Goal: Task Accomplishment & Management: Manage account settings

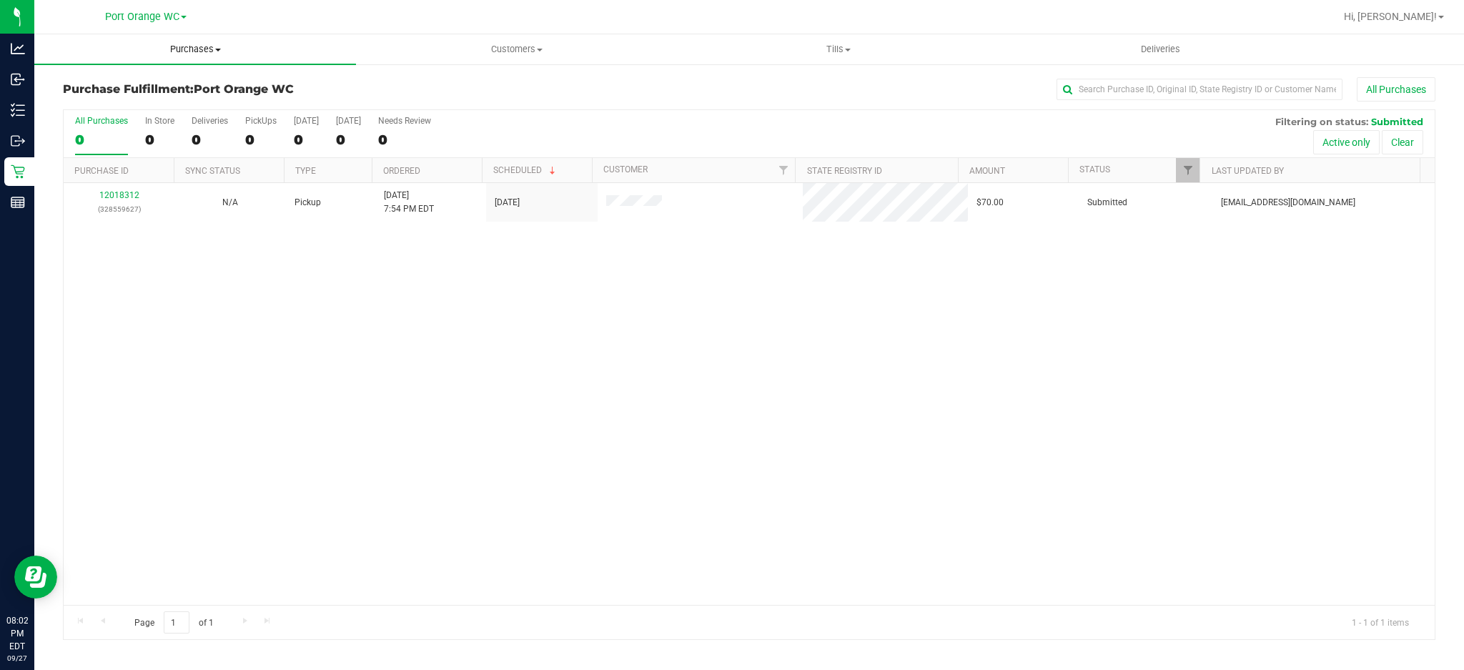
click at [194, 51] on span "Purchases" at bounding box center [195, 49] width 322 height 13
click at [86, 79] on li "Summary of purchases" at bounding box center [195, 86] width 322 height 17
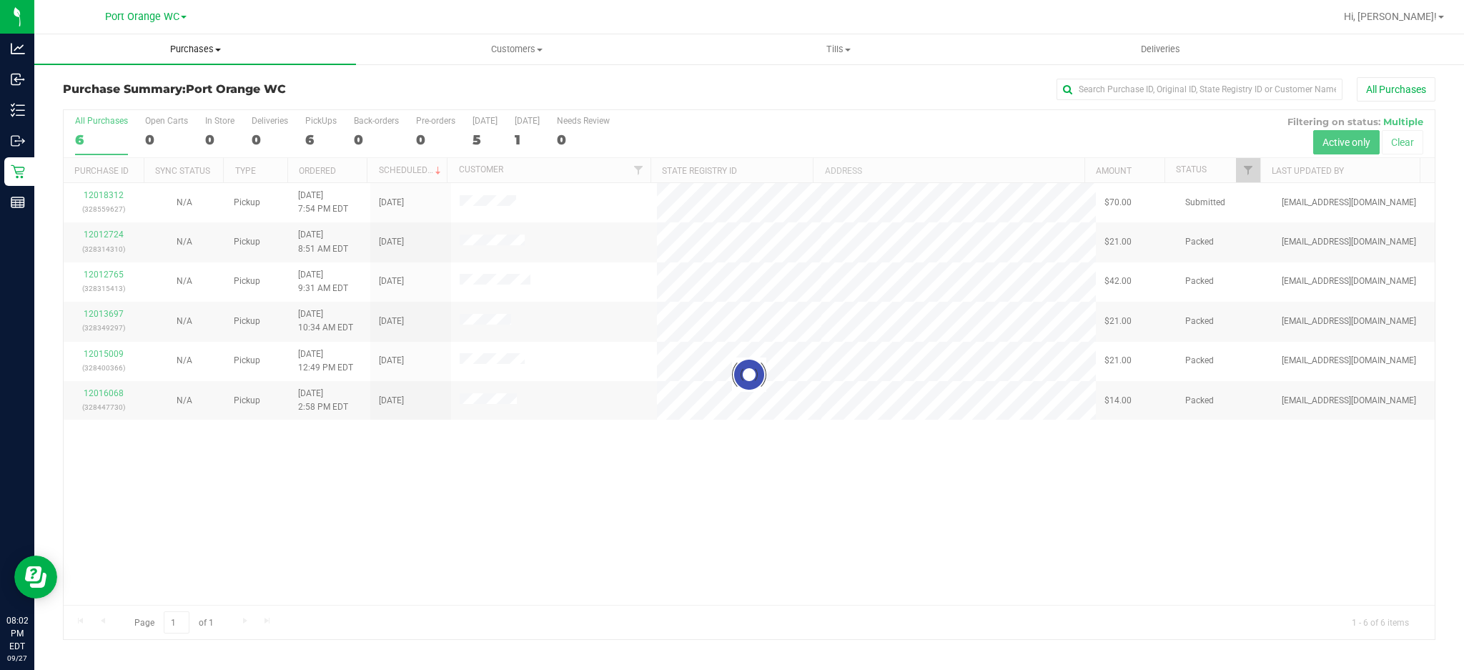
click at [207, 33] on nav "Port Orange WC Hi, [PERSON_NAME]!" at bounding box center [749, 17] width 1430 height 34
click at [204, 38] on uib-tab-heading "Purchases Summary of purchases Fulfillment All purchases" at bounding box center [195, 49] width 322 height 30
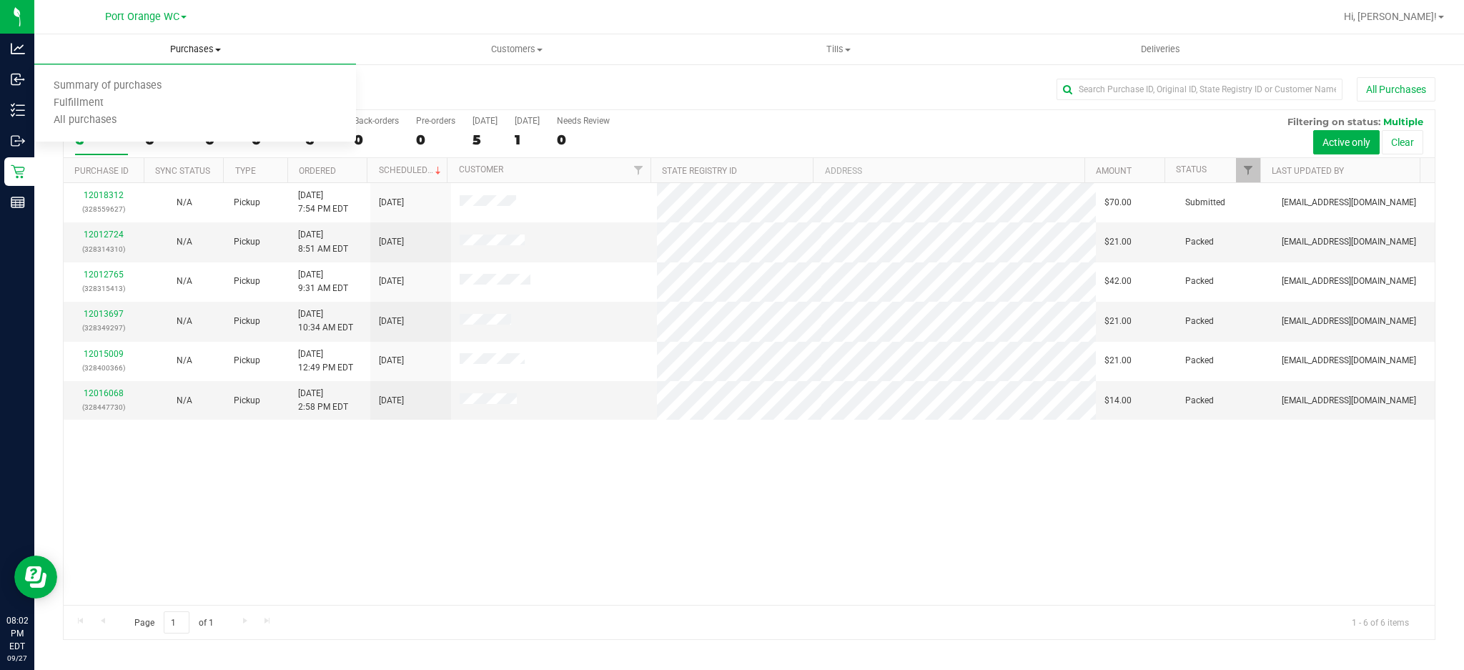
click at [197, 52] on span "Purchases" at bounding box center [195, 49] width 322 height 13
click at [197, 51] on span "Purchases" at bounding box center [195, 49] width 322 height 13
click at [101, 85] on span "Summary of purchases" at bounding box center [107, 86] width 147 height 12
click at [722, 492] on div "12018312 (328559627) N/A Pickup [DATE] 7:54 PM EDT 9/28/2025 $70.00 Submitted […" at bounding box center [749, 394] width 1371 height 422
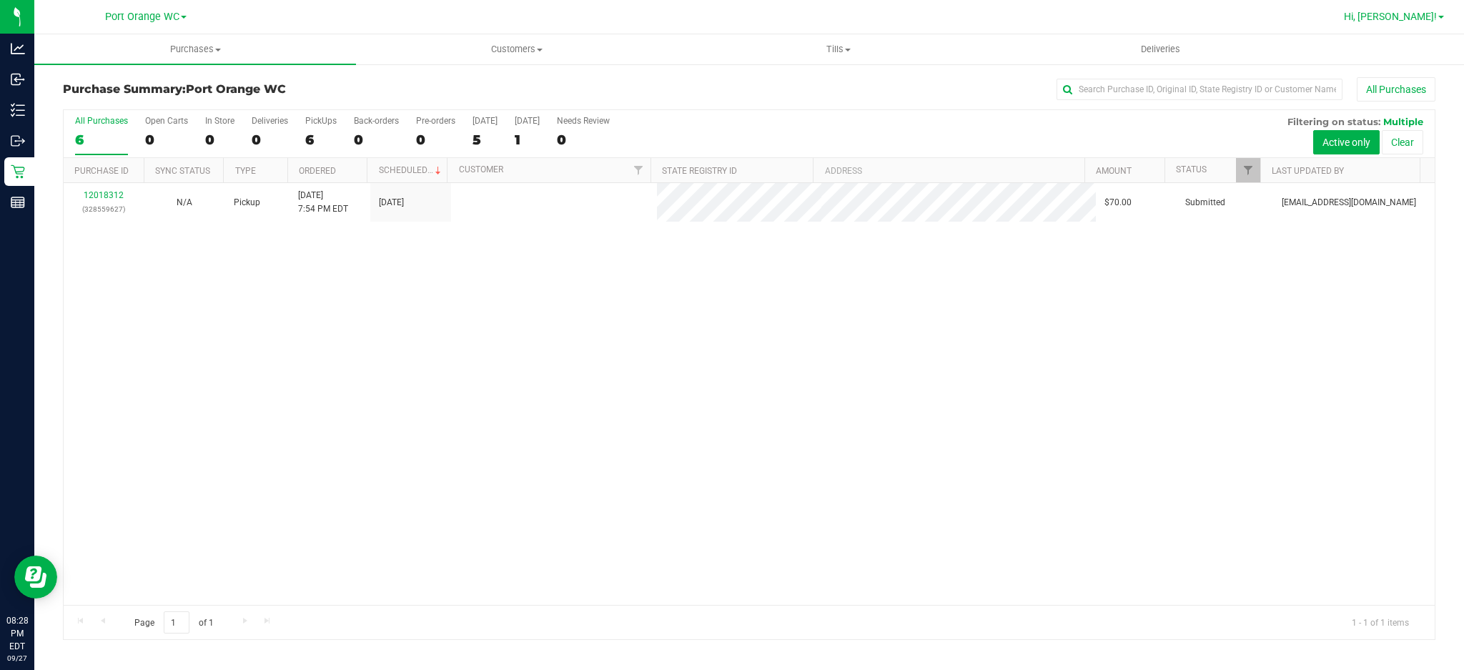
click at [1425, 18] on span "Hi, [PERSON_NAME]!" at bounding box center [1390, 16] width 93 height 11
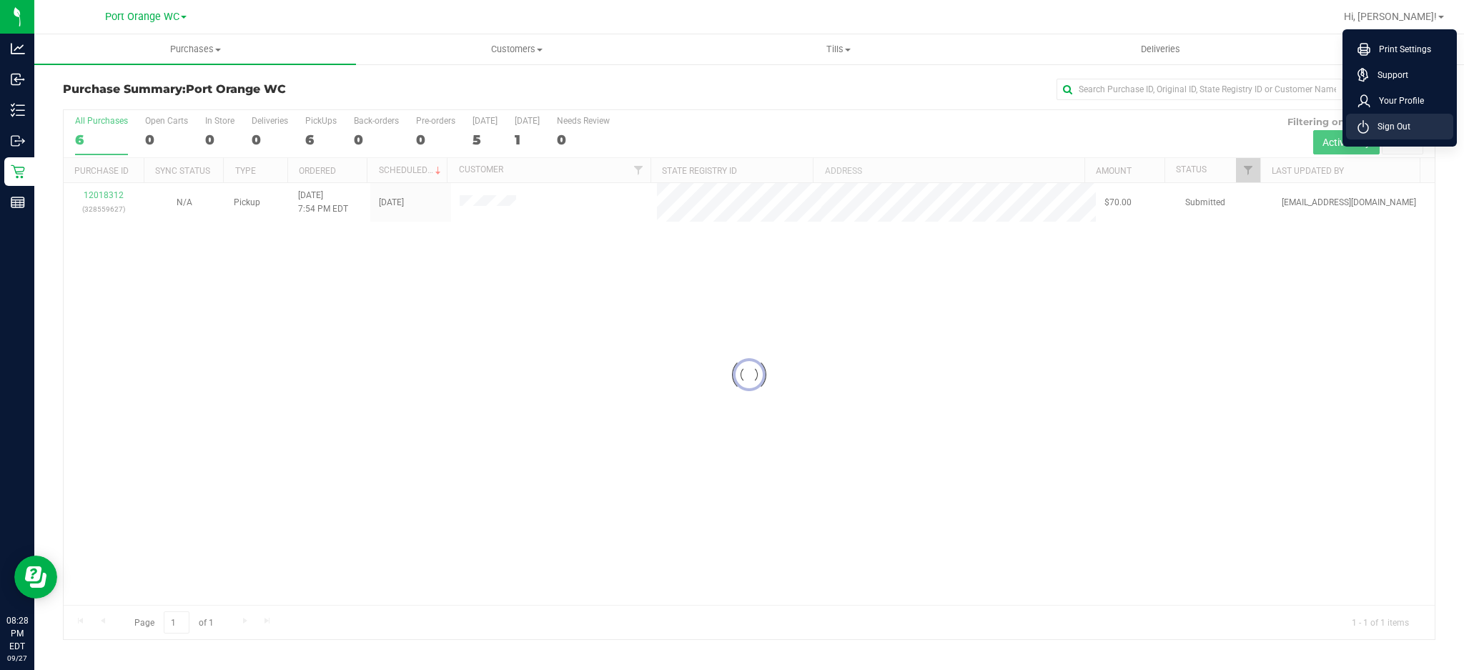
click at [1393, 122] on span "Sign Out" at bounding box center [1389, 126] width 41 height 14
